Goal: Task Accomplishment & Management: Manage account settings

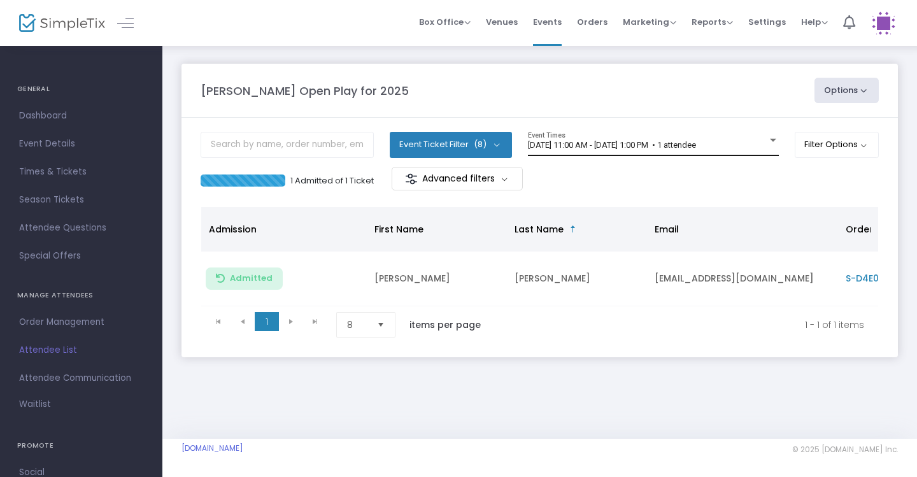
click at [696, 149] on span "[DATE] 11:00 AM - [DATE] 1:00 PM • 1 attendee" at bounding box center [612, 145] width 168 height 10
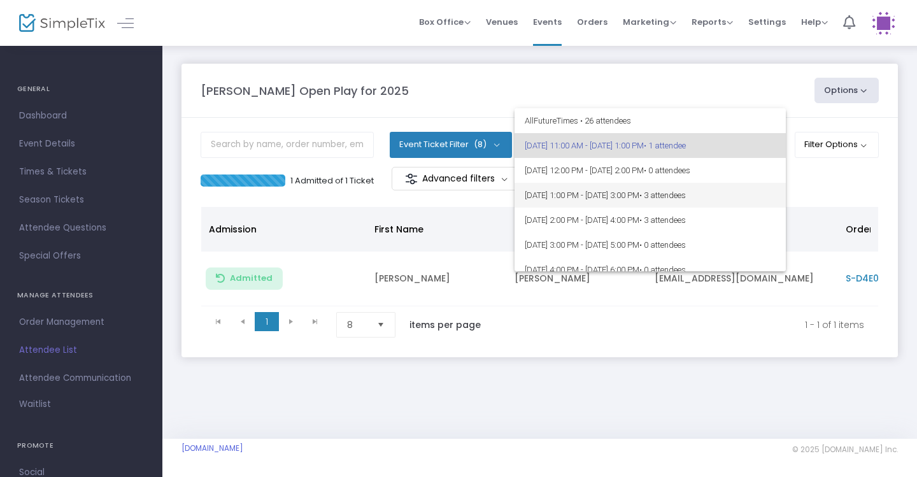
click at [727, 190] on span "8/25/2025 @ 1:00 PM - 8/25/2025 @ 3:00 PM • 3 attendees" at bounding box center [650, 195] width 251 height 25
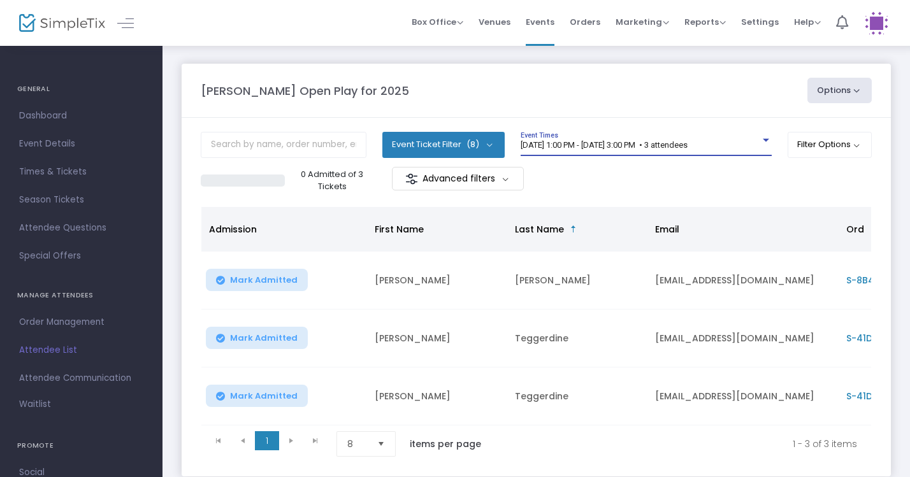
click at [687, 147] on span "8/25/2025 @ 1:00 PM - 8/25/2025 @ 3:00 PM • 3 attendees" at bounding box center [603, 145] width 167 height 10
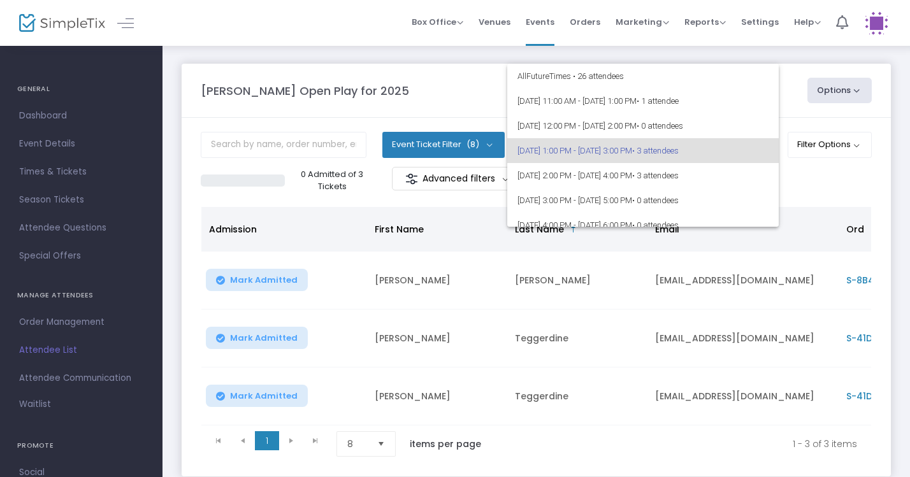
scroll to position [5, 0]
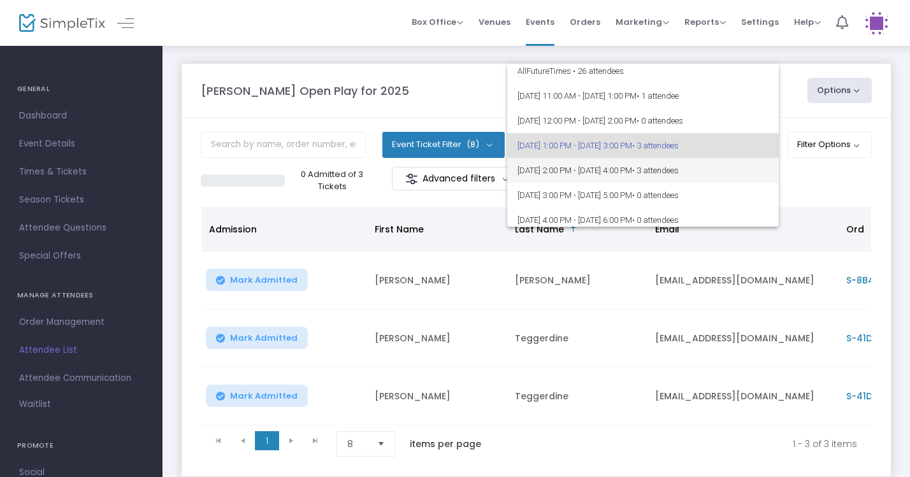
click at [734, 164] on span "8/25/2025 @ 2:00 PM - 8/25/2025 @ 4:00 PM • 3 attendees" at bounding box center [642, 170] width 251 height 25
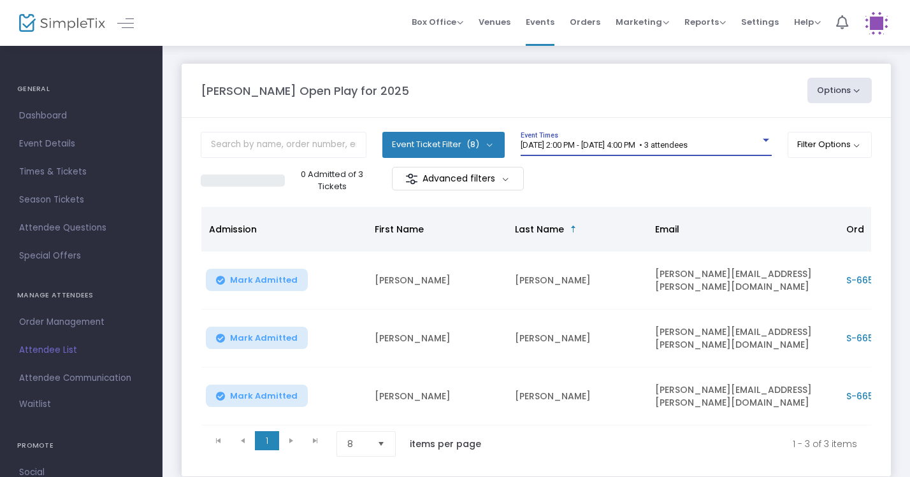
click at [687, 143] on span "[DATE] 2:00 PM - [DATE] 4:00 PM • 3 attendees" at bounding box center [603, 145] width 167 height 10
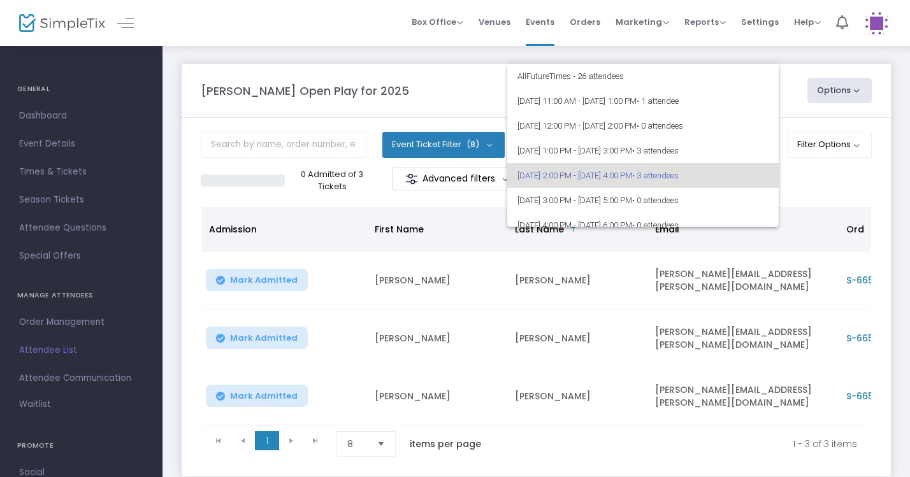
scroll to position [0, 0]
click at [678, 105] on span "• 1 attendee" at bounding box center [657, 101] width 42 height 10
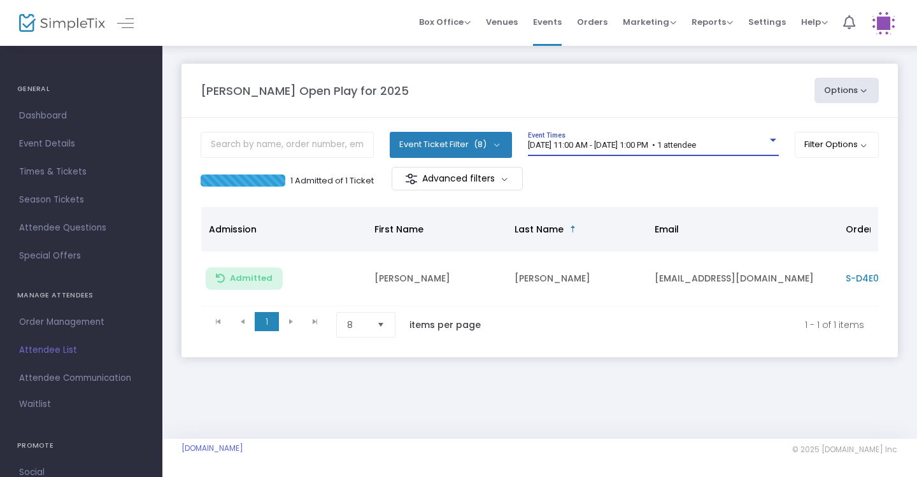
click at [756, 146] on div "8/25/2025 @ 11:00 AM - 8/25/2025 @ 1:00 PM • 1 attendee" at bounding box center [647, 146] width 239 height 10
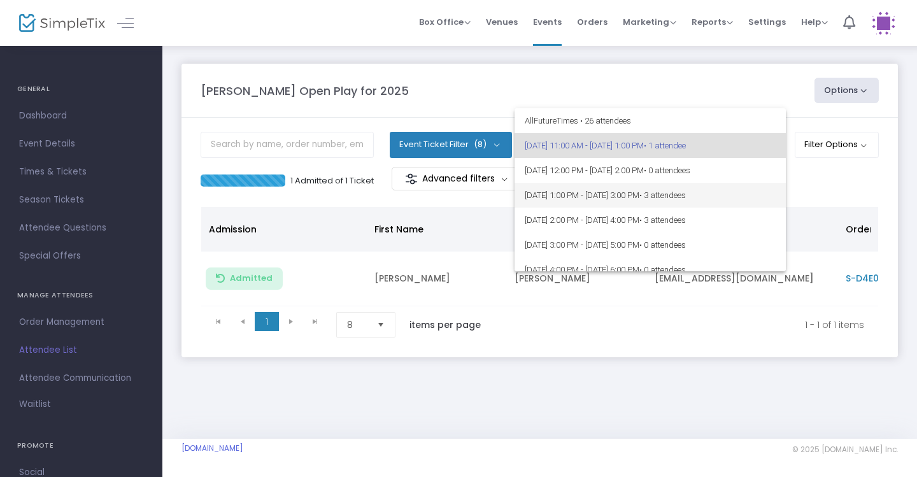
click at [686, 195] on span "• 3 attendees" at bounding box center [662, 195] width 46 height 10
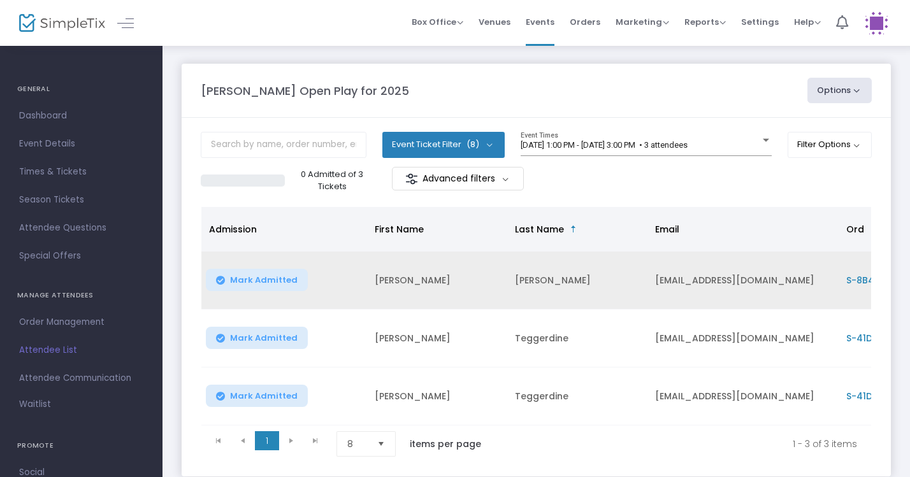
click at [284, 279] on span "Mark Admitted" at bounding box center [264, 280] width 68 height 10
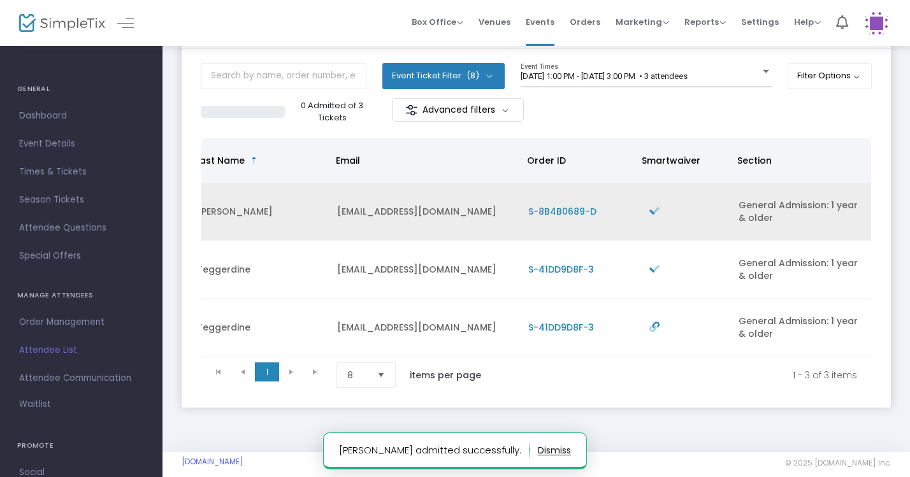
scroll to position [0, 318]
click at [720, 84] on div "8/25/2025 @ 1:00 PM - 8/25/2025 @ 3:00 PM • 3 attendees Event Times" at bounding box center [645, 75] width 251 height 24
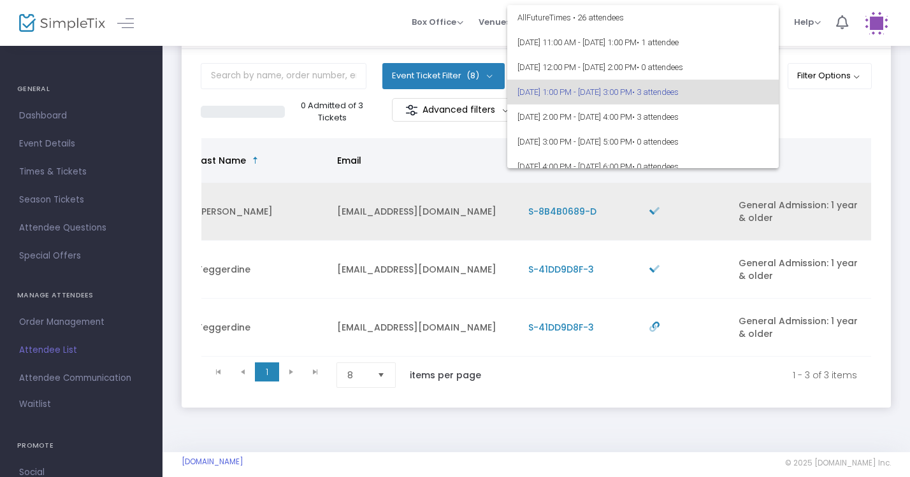
scroll to position [0, 0]
click at [790, 246] on div at bounding box center [455, 238] width 910 height 477
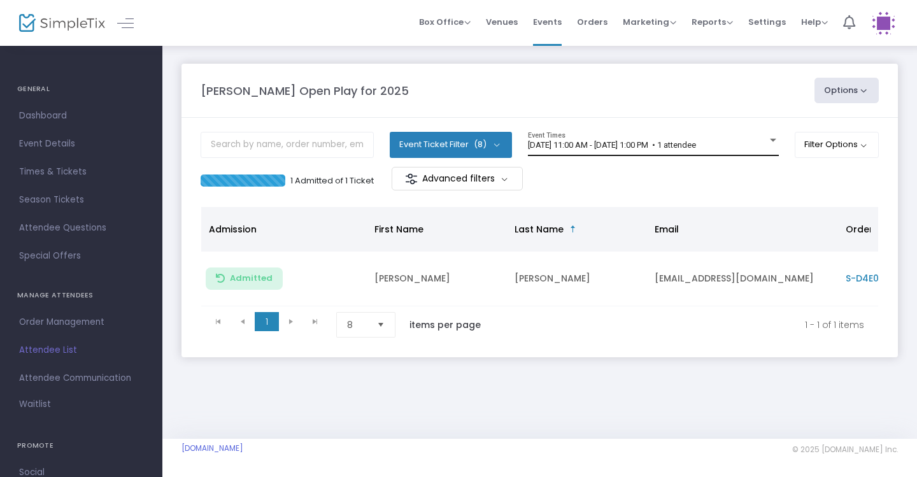
click at [743, 150] on div "8/25/2025 @ 11:00 AM - 8/25/2025 @ 1:00 PM • 1 attendee Event Times" at bounding box center [653, 144] width 251 height 24
click at [753, 141] on div "[DATE] 11:00 AM - [DATE] 1:00 PM • 1 attendee" at bounding box center [647, 146] width 239 height 10
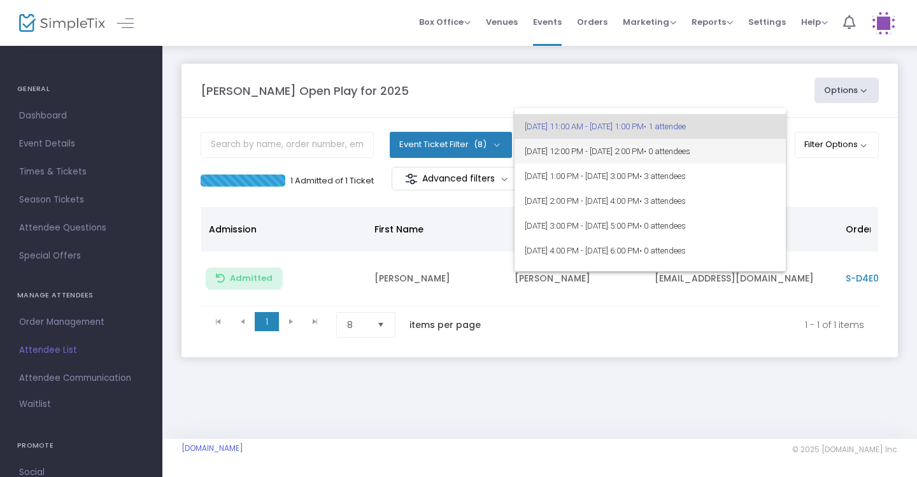
scroll to position [50, 0]
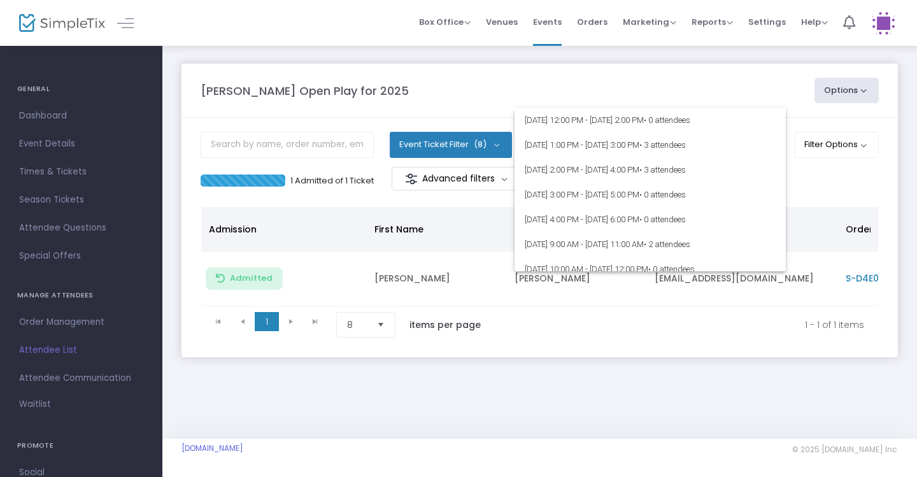
click at [724, 83] on div at bounding box center [458, 238] width 917 height 477
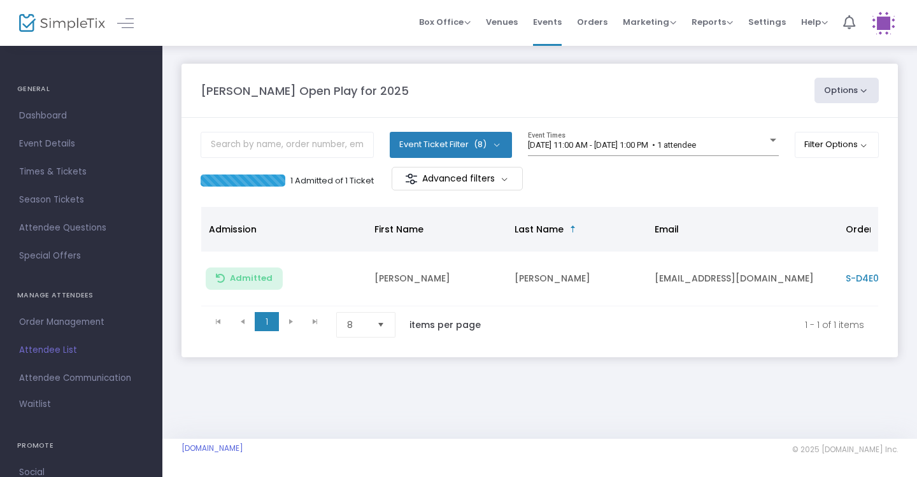
click at [737, 125] on m-panel-content "Event Ticket Filter (8) Select All General Admission: 1 year & older Additional…" at bounding box center [540, 237] width 717 height 239
click at [739, 139] on div "8/25/2025 @ 11:00 AM - 8/25/2025 @ 1:00 PM • 1 attendee Event Times" at bounding box center [653, 144] width 251 height 24
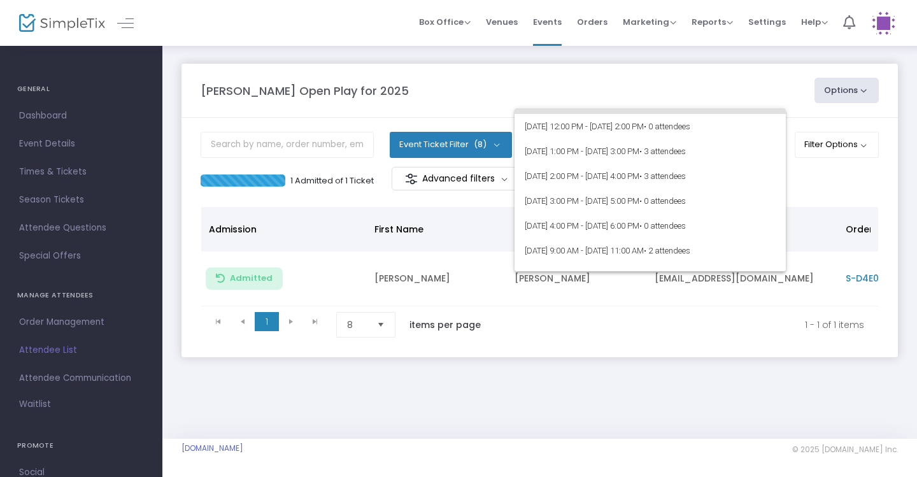
scroll to position [62, 0]
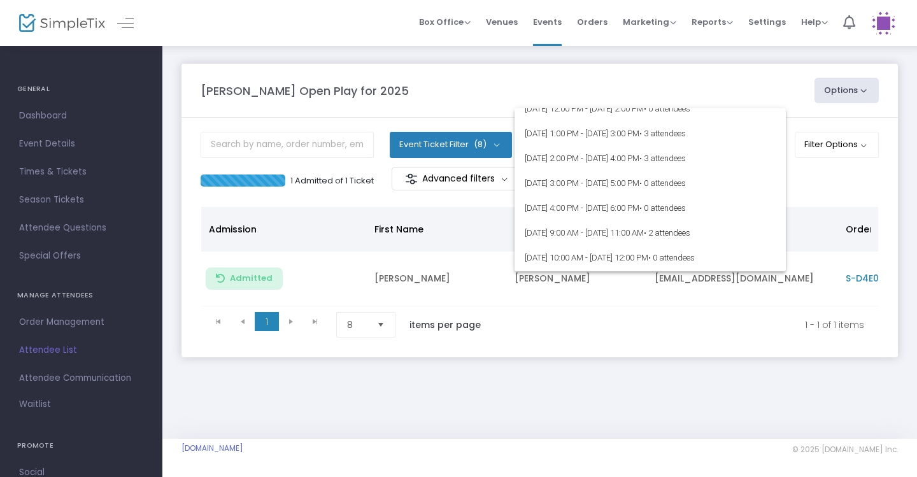
click at [729, 68] on div at bounding box center [458, 238] width 917 height 477
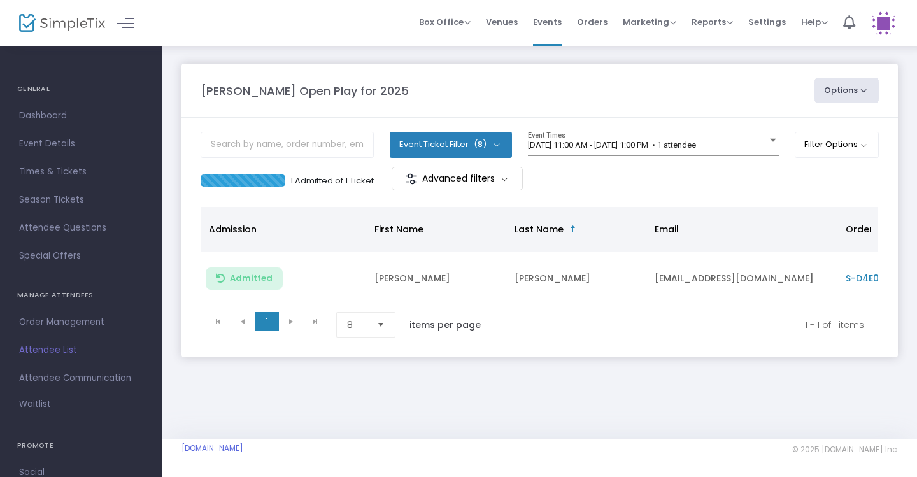
click at [749, 159] on div "[DATE] 11:00 AM - [DATE] 1:00 PM • 1 attendee Event Times" at bounding box center [653, 149] width 251 height 35
click at [749, 142] on div "[DATE] 11:00 AM - [DATE] 1:00 PM • 1 attendee" at bounding box center [647, 146] width 239 height 10
click at [752, 136] on div "[DATE] 11:00 AM - [DATE] 1:00 PM • 1 attendee Event Times" at bounding box center [653, 144] width 251 height 24
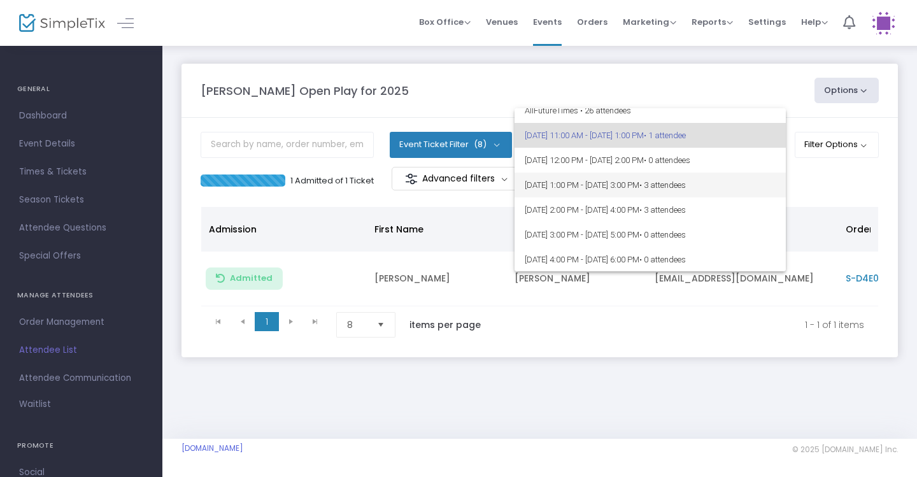
scroll to position [6, 0]
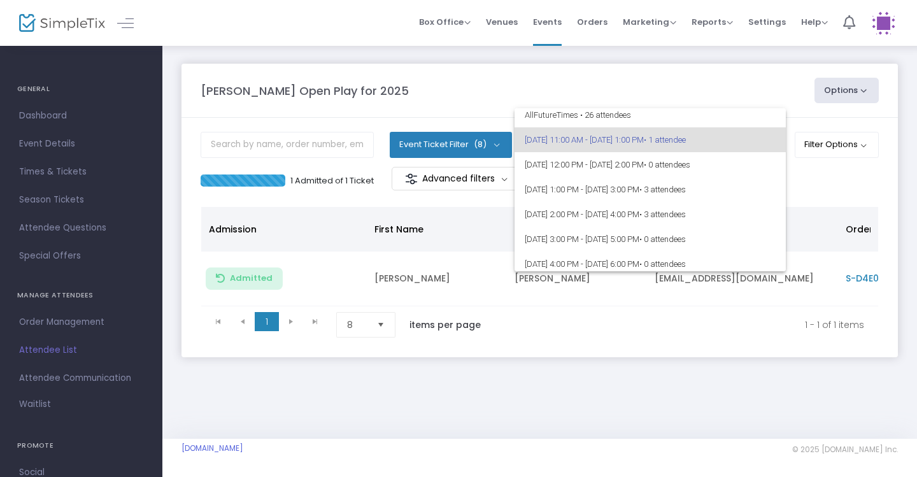
click at [727, 87] on div at bounding box center [458, 238] width 917 height 477
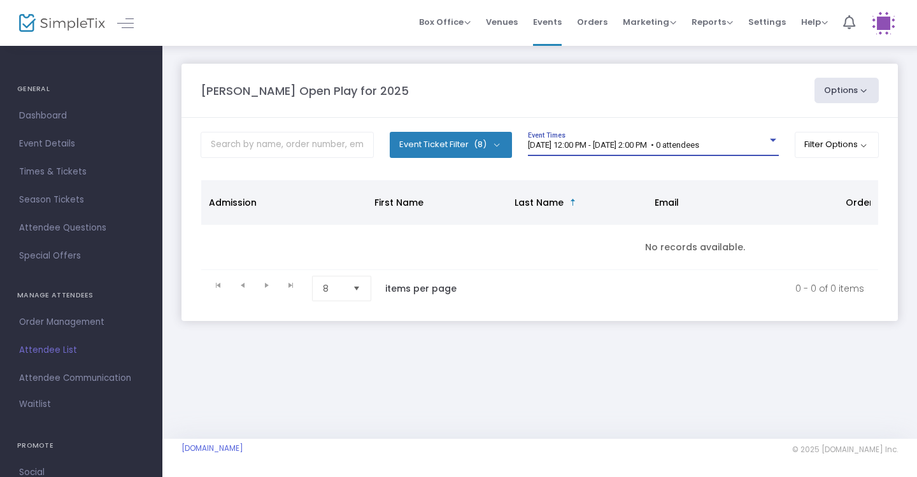
click at [699, 142] on span "[DATE] 12:00 PM - [DATE] 2:00 PM • 0 attendees" at bounding box center [613, 145] width 171 height 10
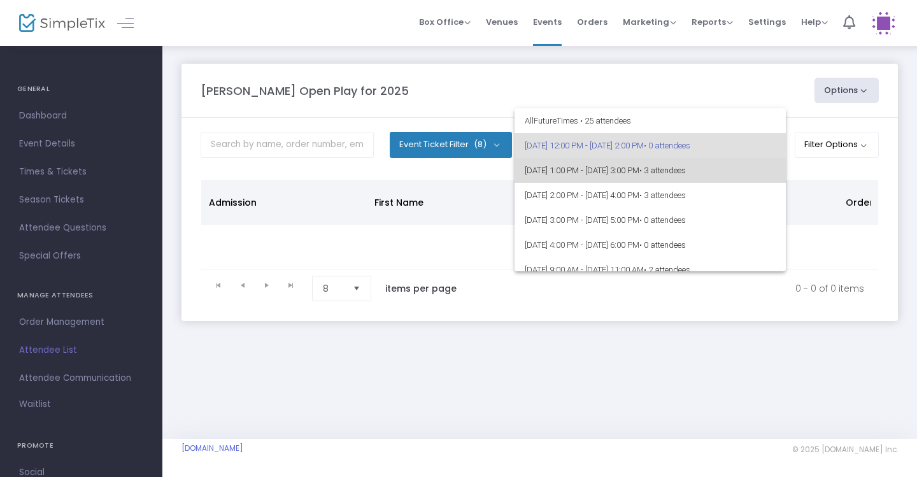
click at [686, 169] on span "• 3 attendees" at bounding box center [662, 171] width 46 height 10
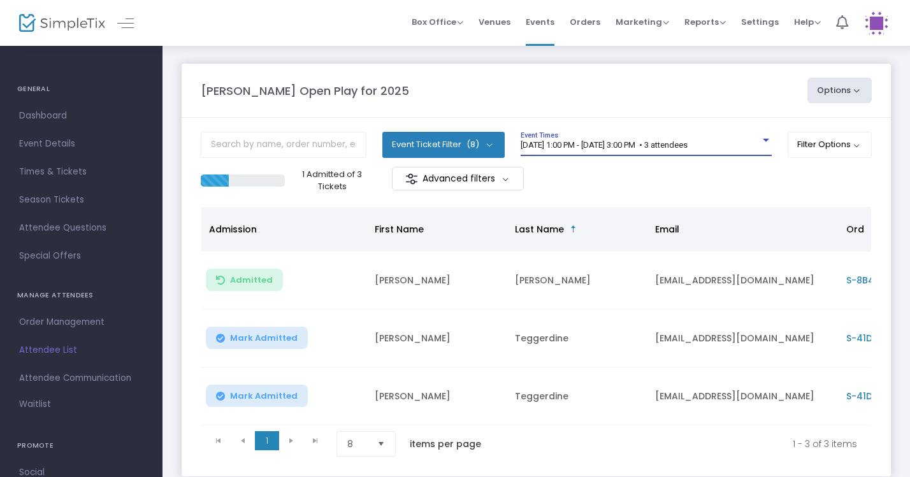
scroll to position [27, 0]
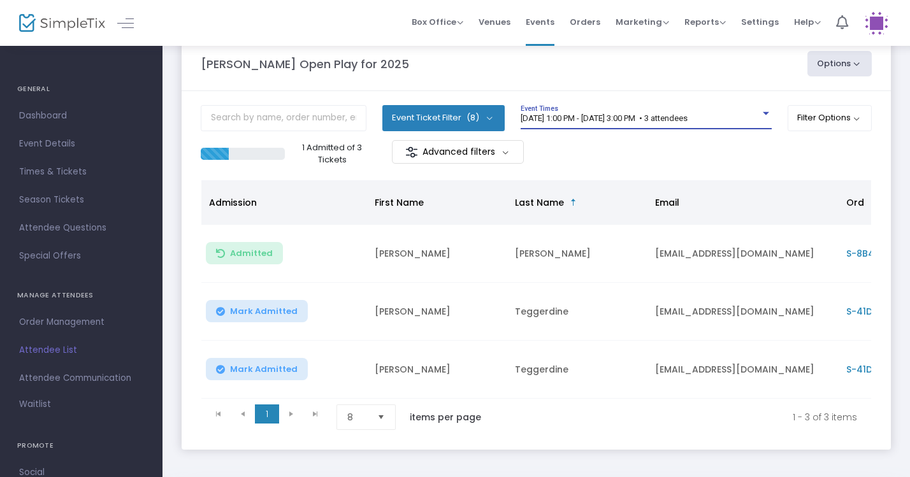
click at [286, 320] on button "Mark Admitted" at bounding box center [257, 311] width 102 height 22
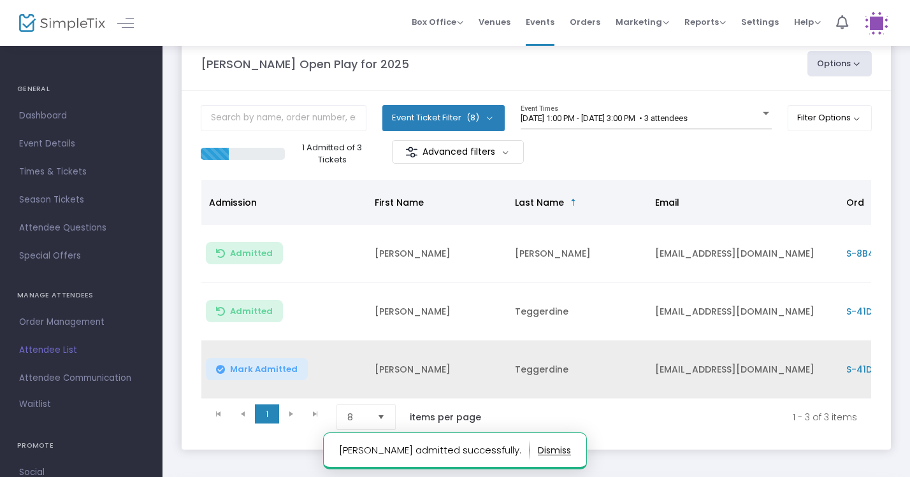
click at [277, 366] on span "Mark Admitted" at bounding box center [264, 369] width 68 height 10
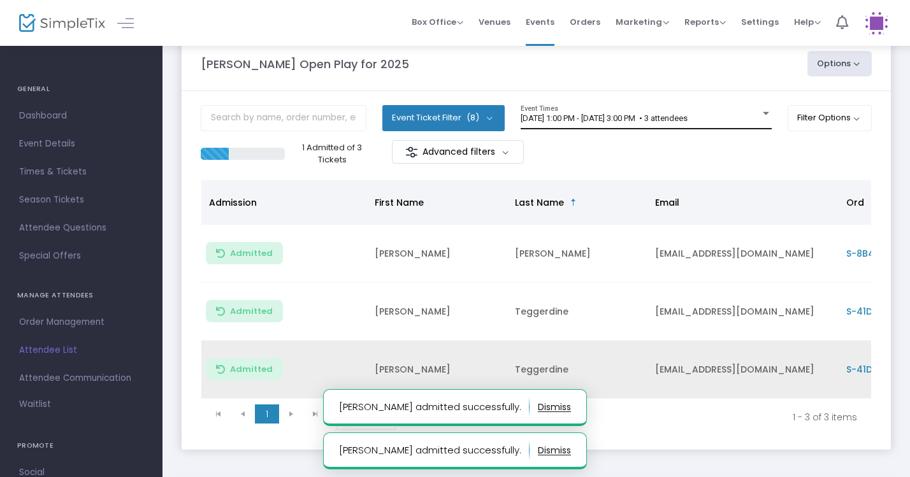
click at [737, 112] on div "8/25/2025 @ 1:00 PM - 8/25/2025 @ 3:00 PM • 3 attendees Event Times" at bounding box center [645, 117] width 251 height 24
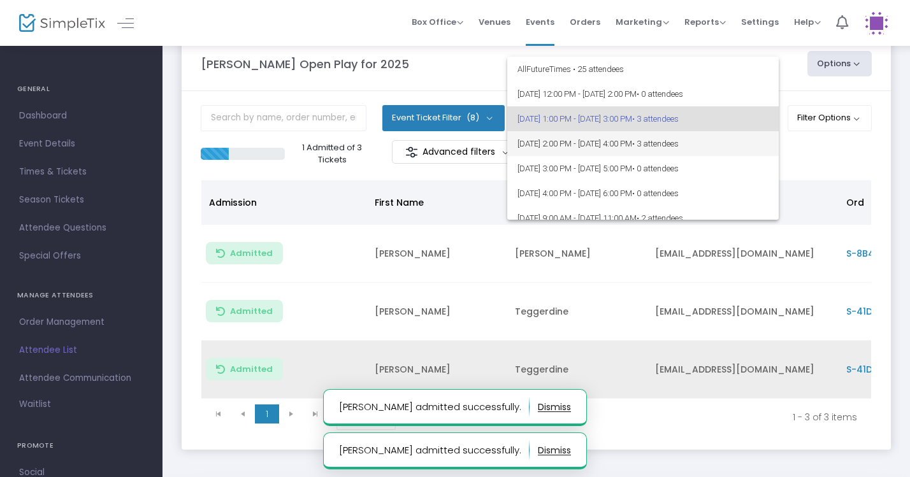
click at [736, 138] on span "8/25/2025 @ 2:00 PM - 8/25/2025 @ 4:00 PM • 3 attendees" at bounding box center [642, 143] width 251 height 25
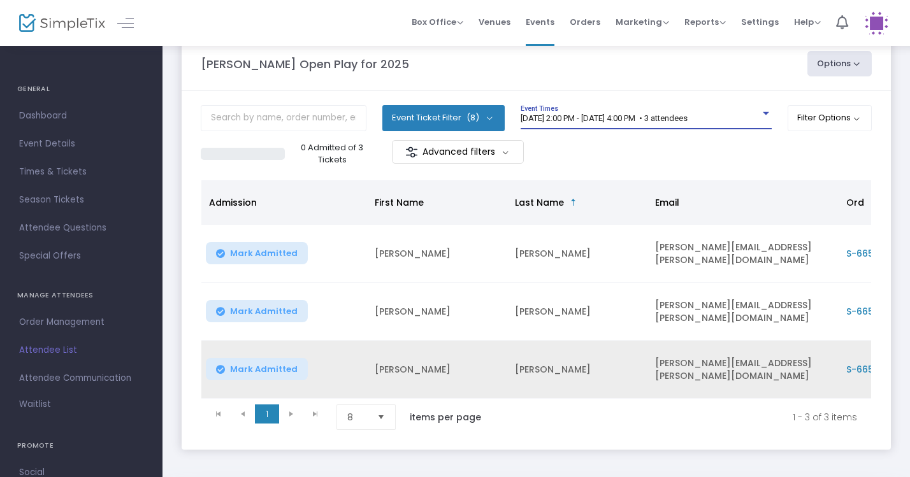
scroll to position [0, 0]
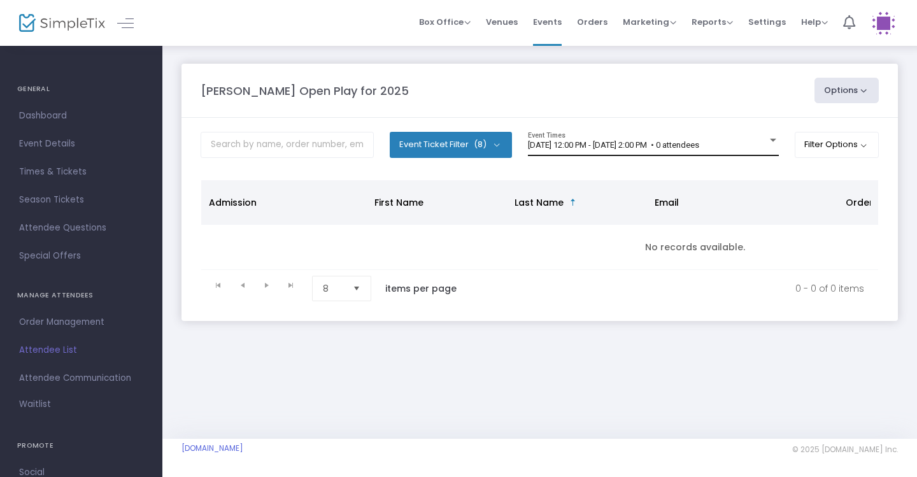
click at [725, 155] on div "8/25/2025 @ 12:00 PM - 8/25/2025 @ 2:00 PM • 0 attendees Event Times" at bounding box center [653, 144] width 251 height 24
click at [699, 149] on span "[DATE] 12:00 PM - [DATE] 2:00 PM • 0 attendees" at bounding box center [613, 145] width 171 height 10
click at [699, 143] on span "[DATE] 12:00 PM - [DATE] 2:00 PM • 0 attendees" at bounding box center [613, 145] width 171 height 10
click at [724, 153] on div "[DATE] 12:00 PM - [DATE] 2:00 PM • 0 attendees Event Times" at bounding box center [653, 144] width 251 height 24
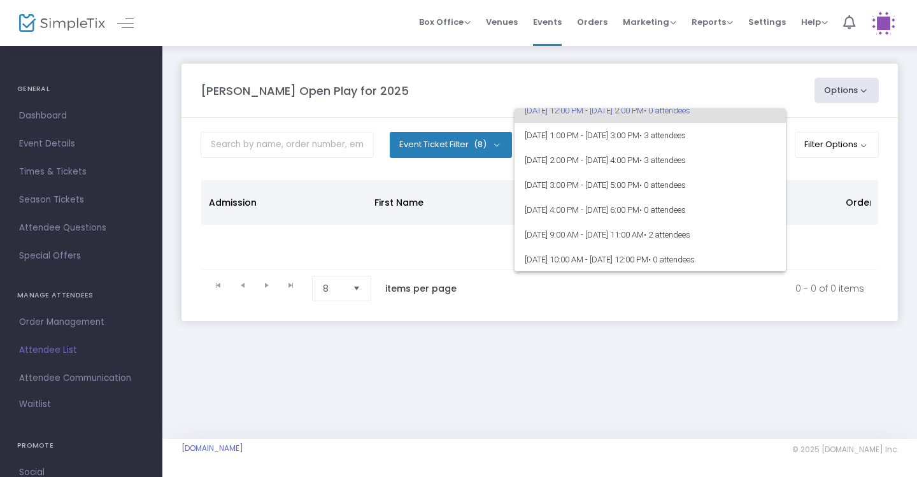
scroll to position [46, 0]
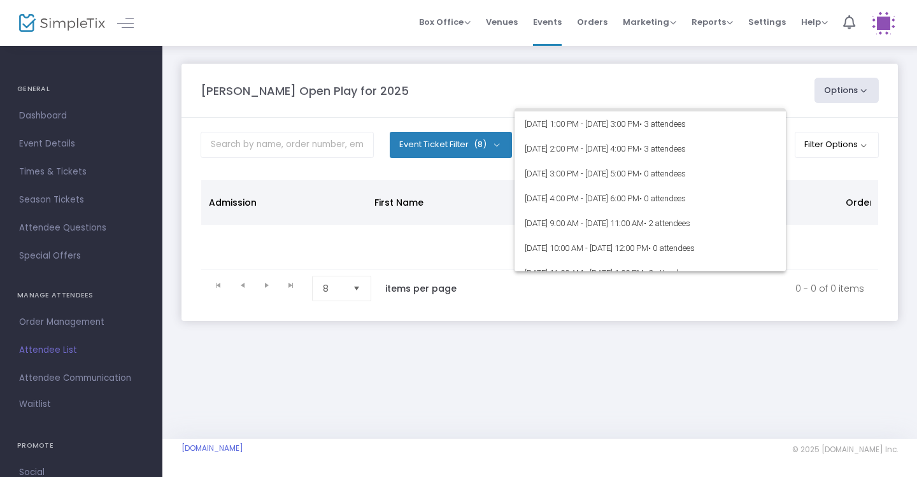
click at [730, 89] on div at bounding box center [458, 238] width 917 height 477
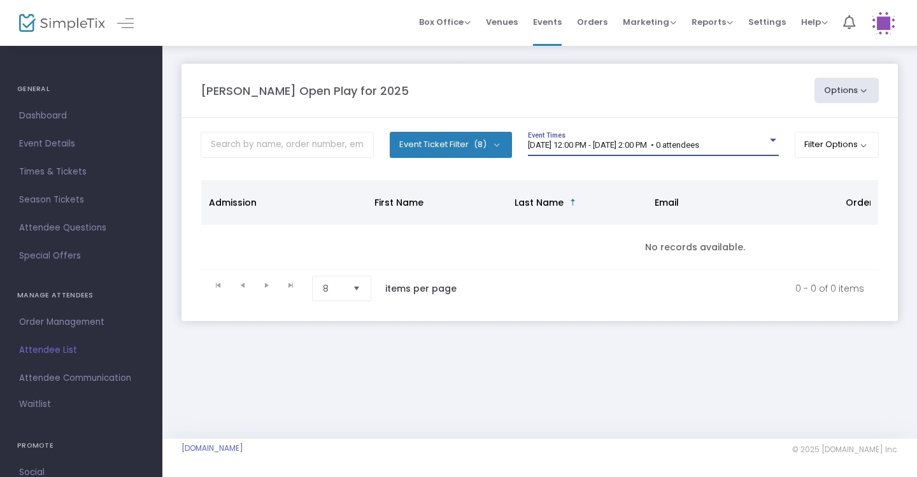
click at [656, 145] on span "[DATE] 12:00 PM - [DATE] 2:00 PM • 0 attendees" at bounding box center [613, 145] width 171 height 10
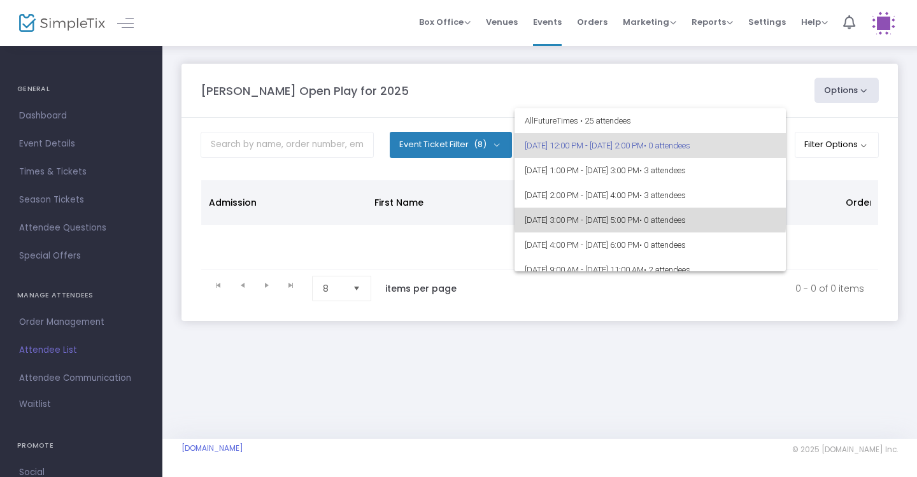
click at [650, 215] on span "[DATE] 3:00 PM - [DATE] 5:00 PM • 0 attendees" at bounding box center [650, 220] width 251 height 25
